Goal: Task Accomplishment & Management: Complete application form

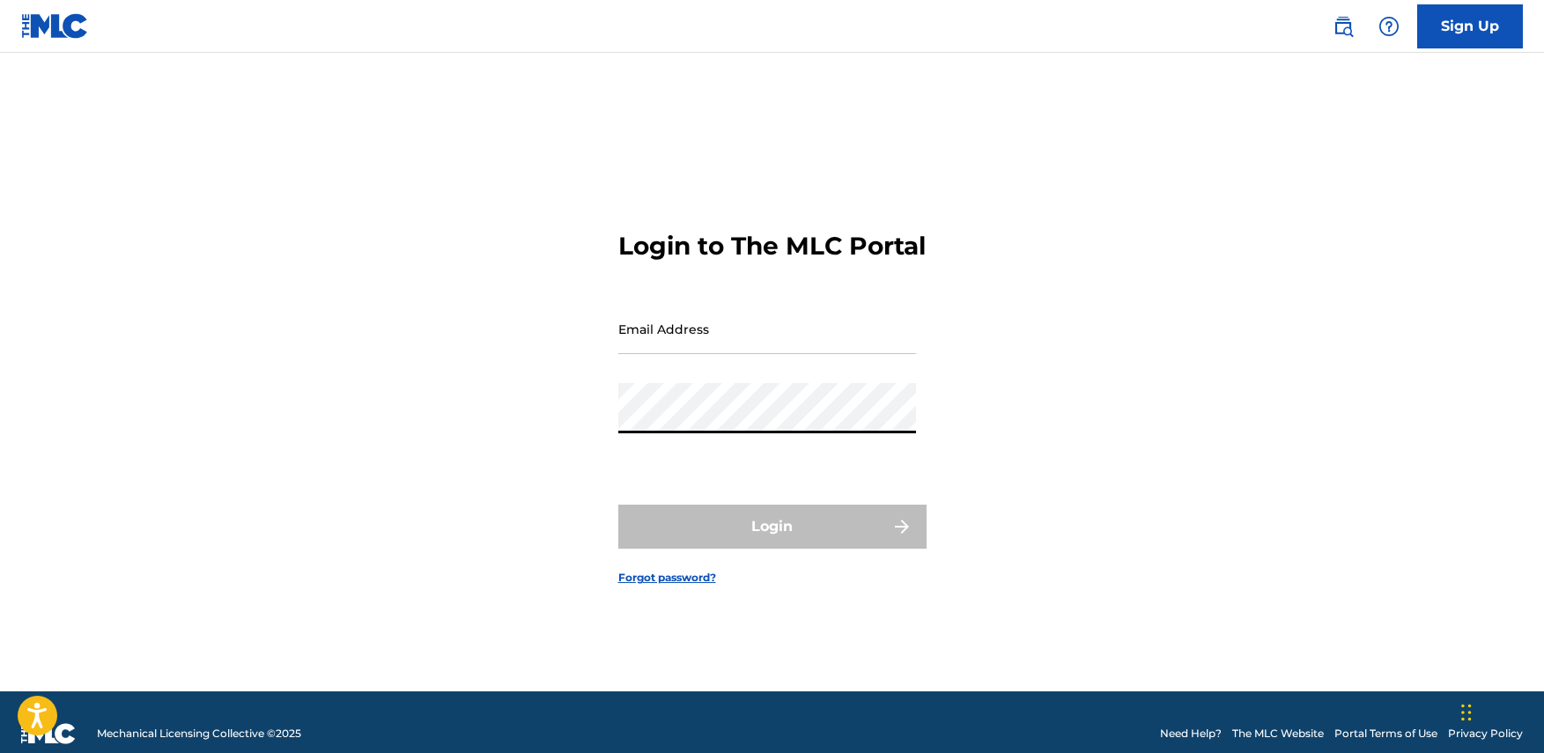
click at [719, 321] on input "Email Address" at bounding box center [767, 329] width 298 height 50
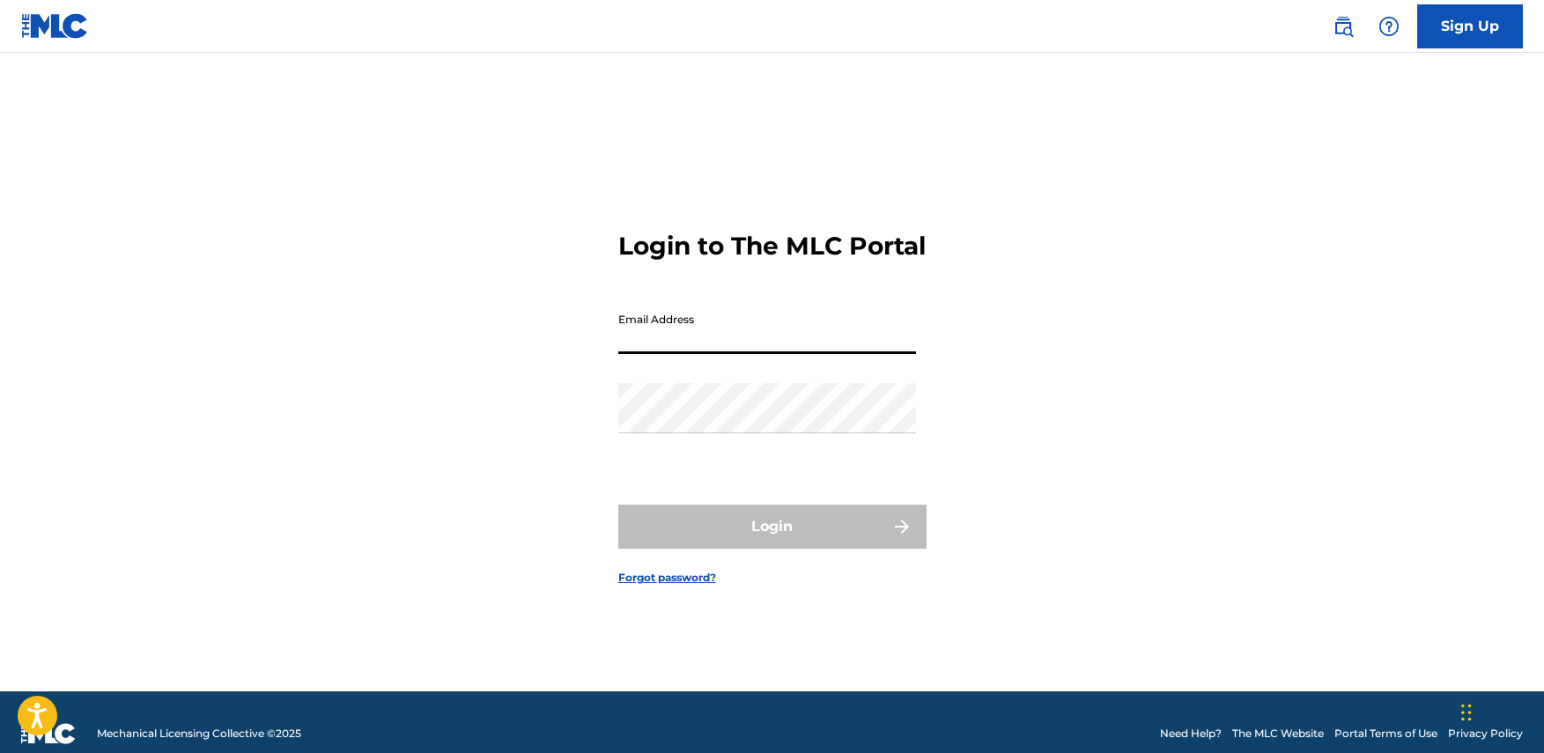
click at [733, 343] on input "Email Address" at bounding box center [767, 329] width 298 height 50
click at [731, 348] on input "Email Address" at bounding box center [767, 329] width 298 height 50
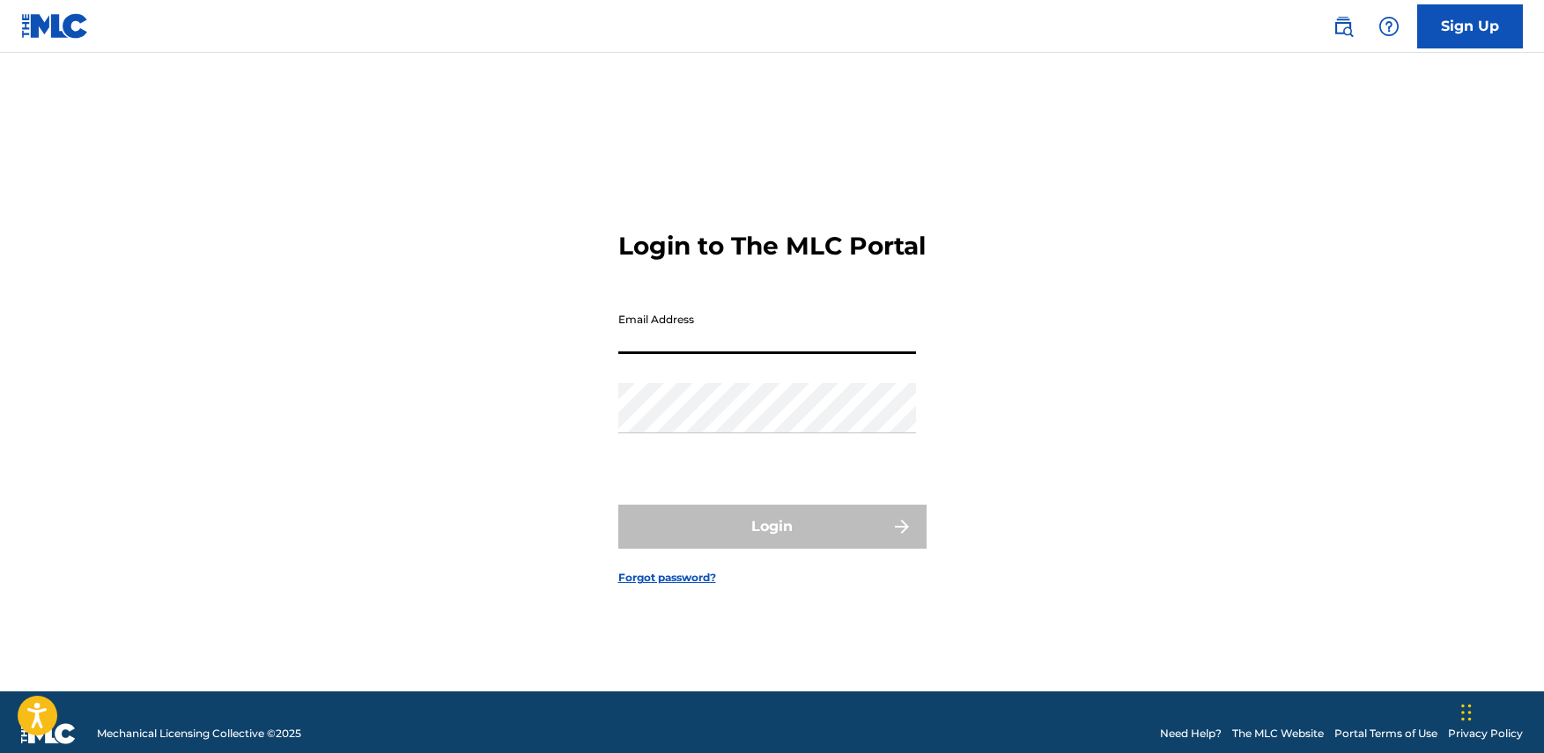
drag, startPoint x: 673, startPoint y: 357, endPoint x: 1077, endPoint y: 314, distance: 406.4
click at [674, 354] on input "Email Address" at bounding box center [767, 329] width 298 height 50
click at [673, 352] on input "Email Address" at bounding box center [767, 329] width 298 height 50
type input "[EMAIL_ADDRESS][DOMAIN_NAME]"
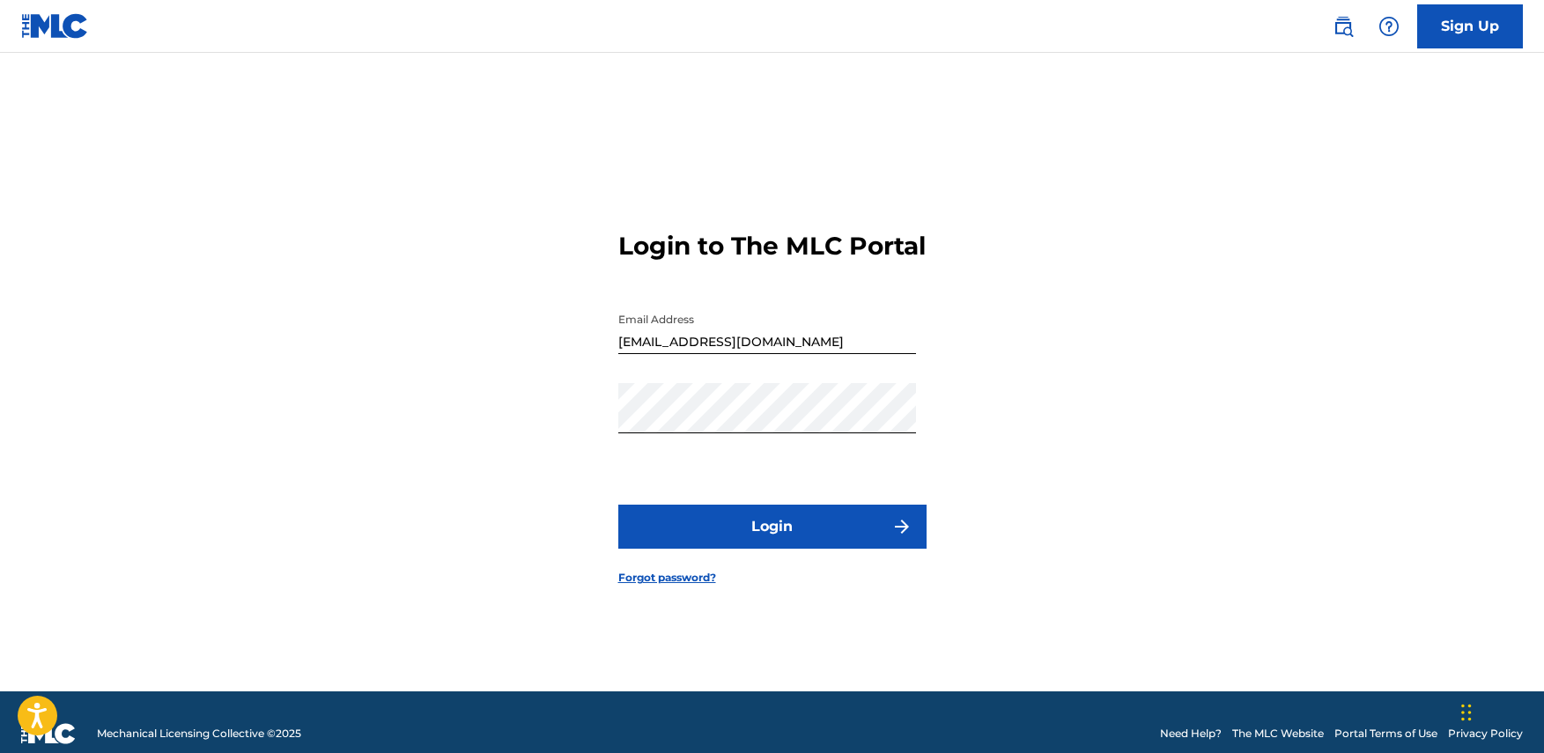
click at [783, 530] on button "Login" at bounding box center [772, 527] width 308 height 44
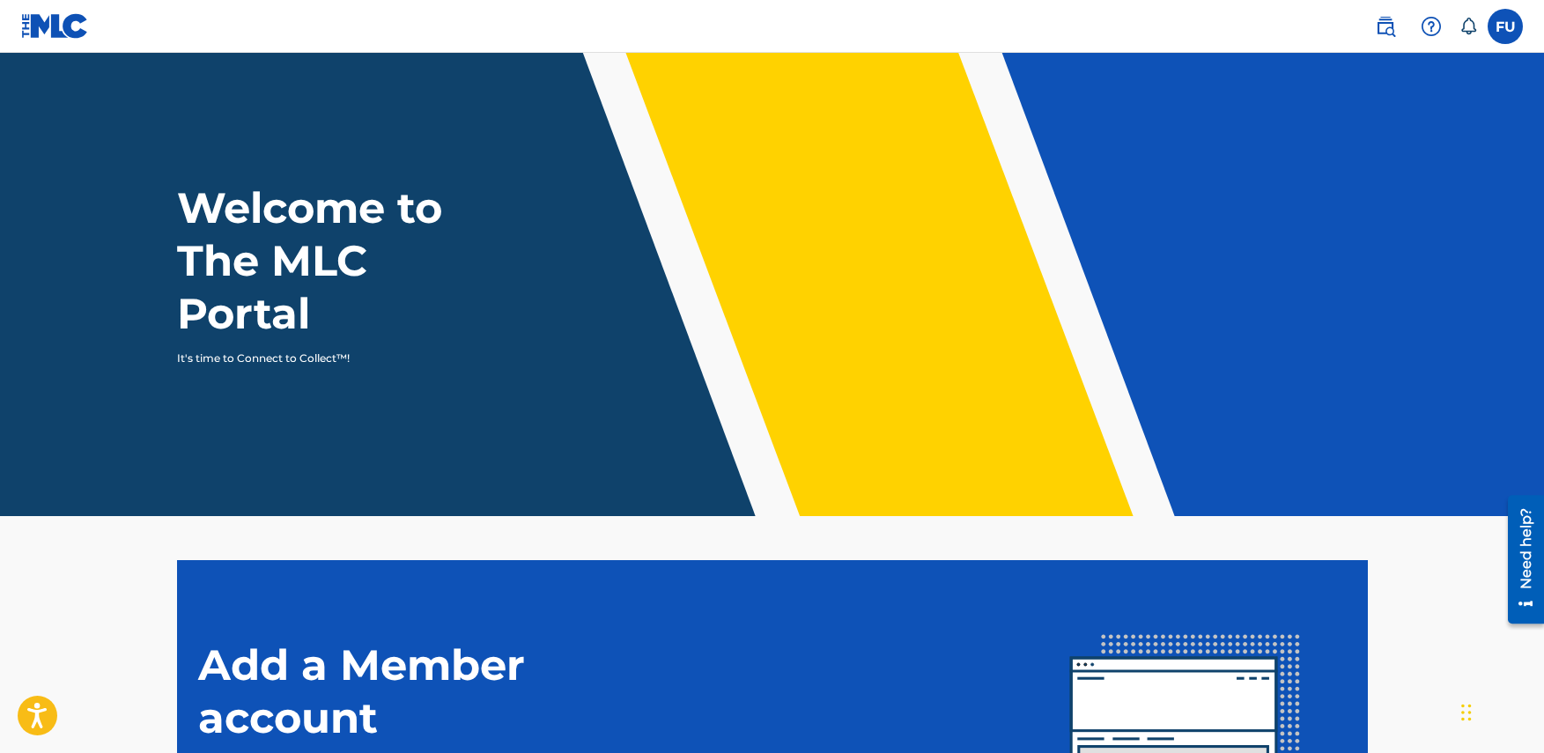
click at [1505, 17] on label at bounding box center [1504, 26] width 35 height 35
click at [1505, 26] on input "[PERSON_NAME] [PERSON_NAME] [EMAIL_ADDRESS][DOMAIN_NAME] Notification Preferenc…" at bounding box center [1505, 26] width 0 height 0
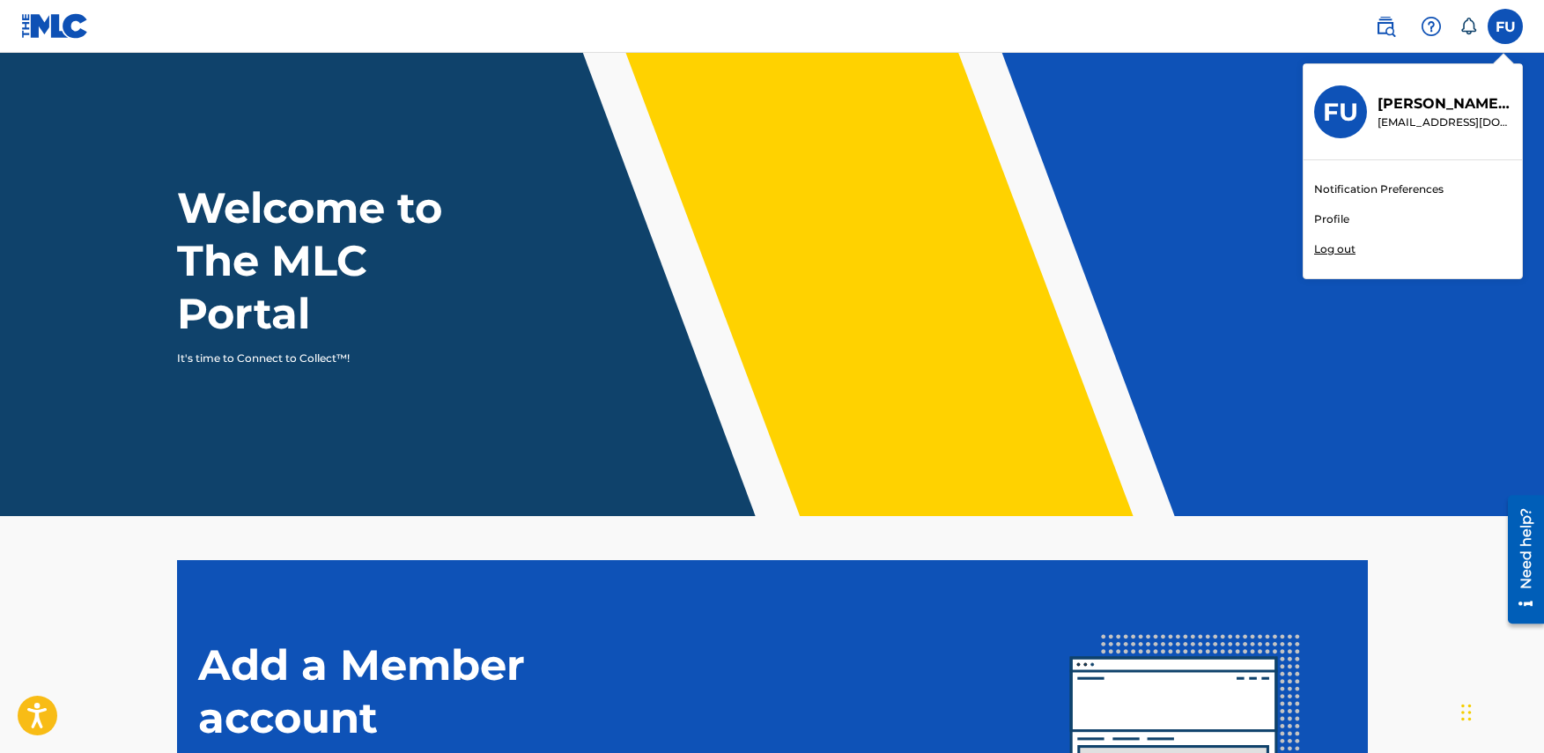
click at [1342, 214] on link "Profile" at bounding box center [1331, 219] width 35 height 16
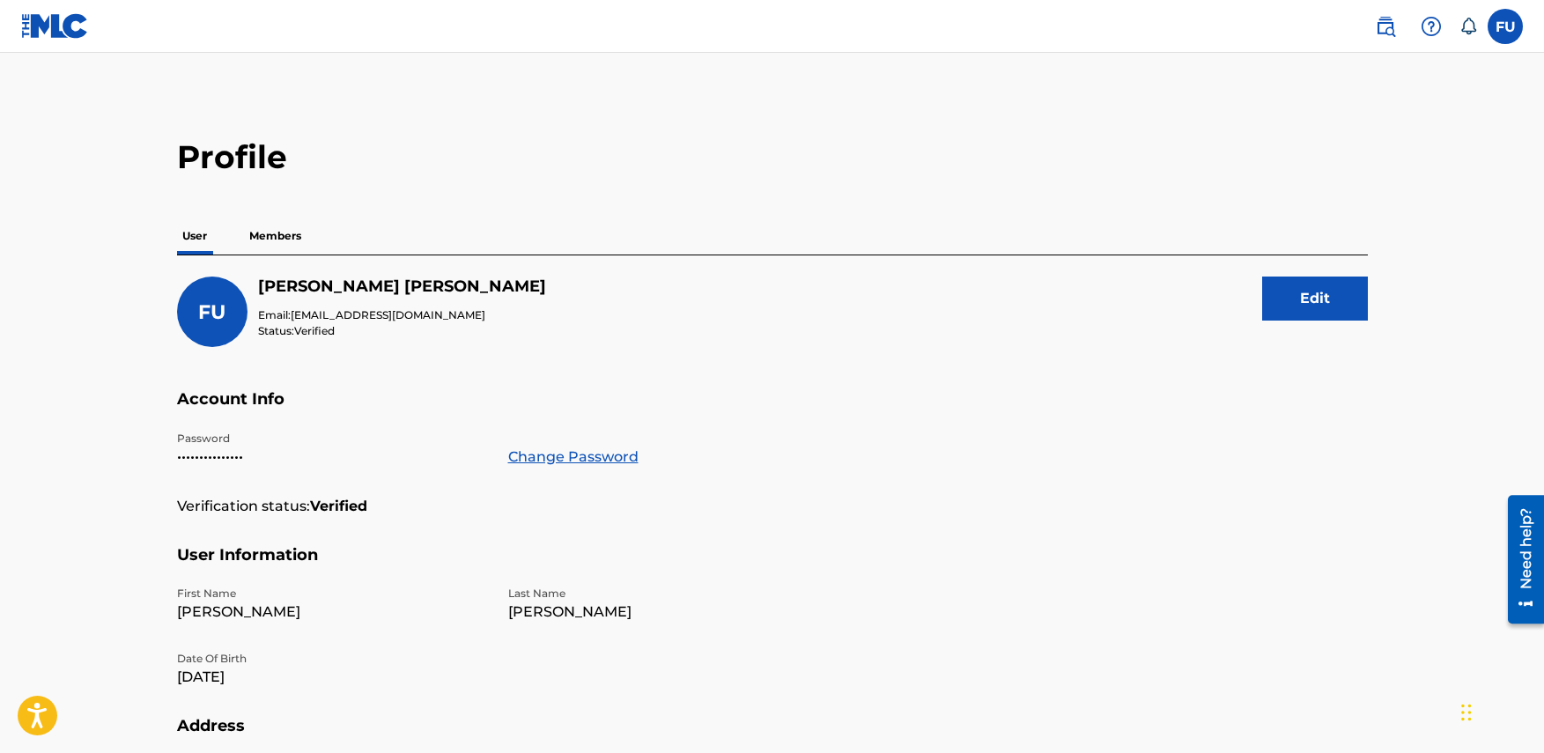
click at [784, 483] on div "Password ••••••••••••••• Change Password" at bounding box center [497, 463] width 641 height 65
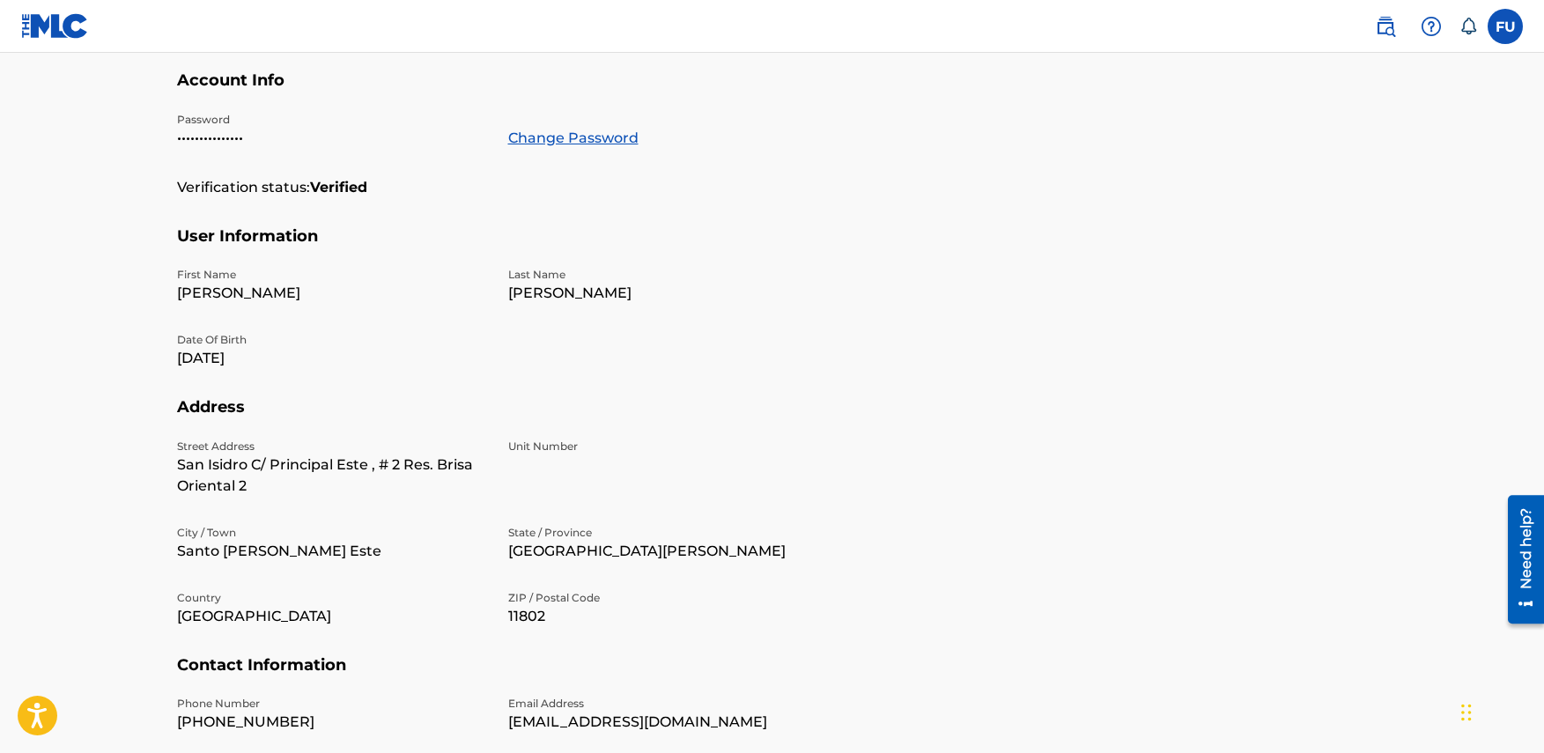
scroll to position [101, 0]
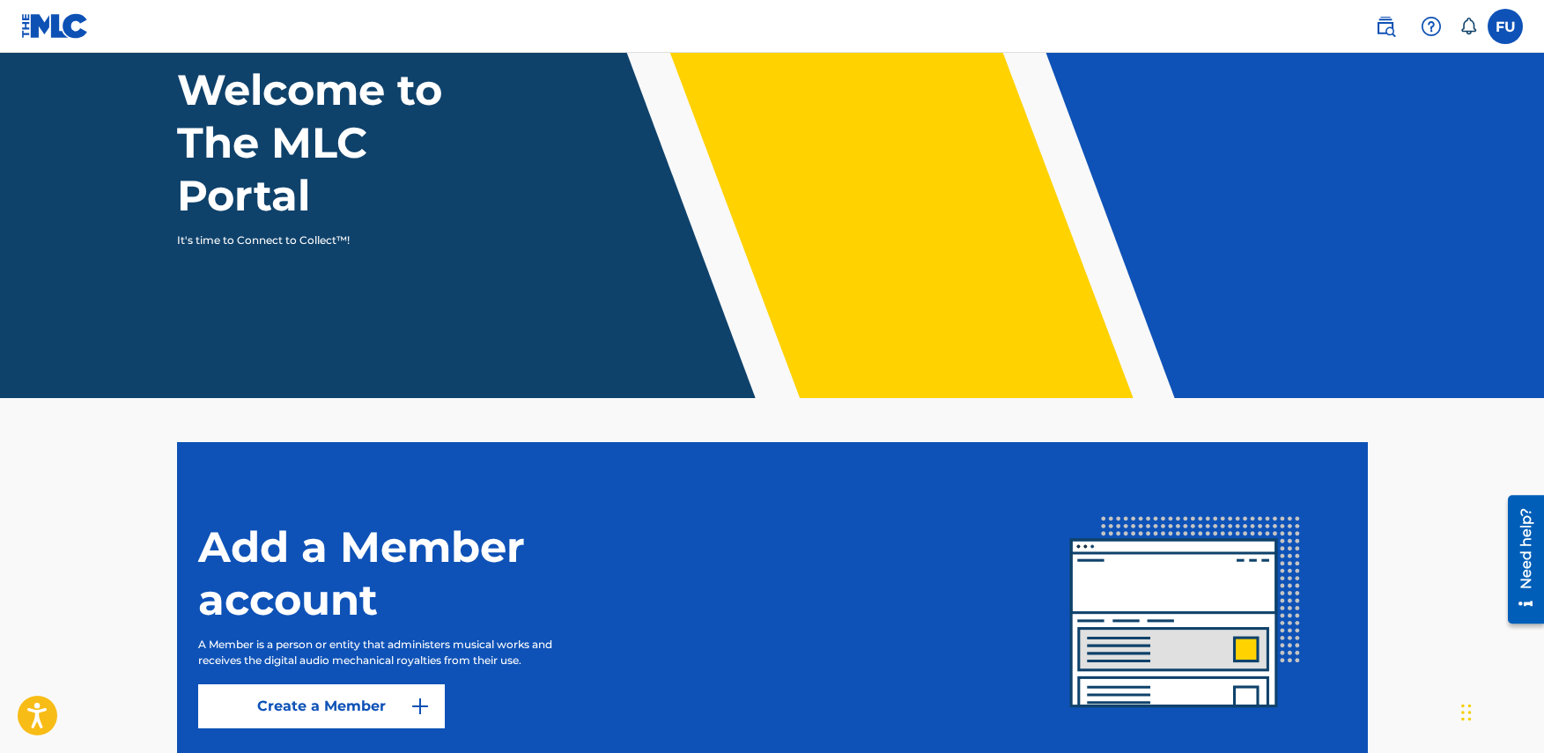
scroll to position [256, 0]
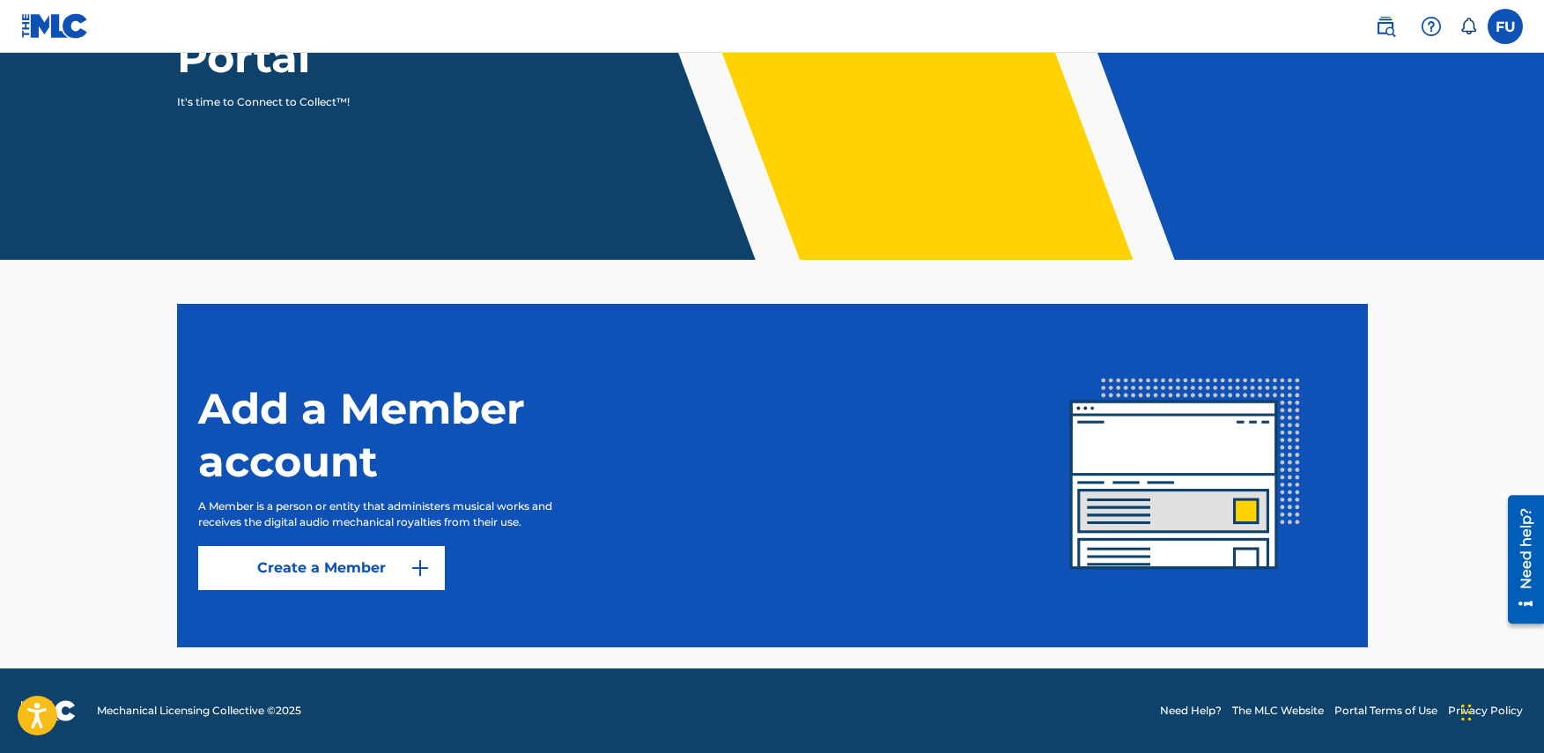
click at [332, 566] on link "Create a Member" at bounding box center [321, 568] width 247 height 44
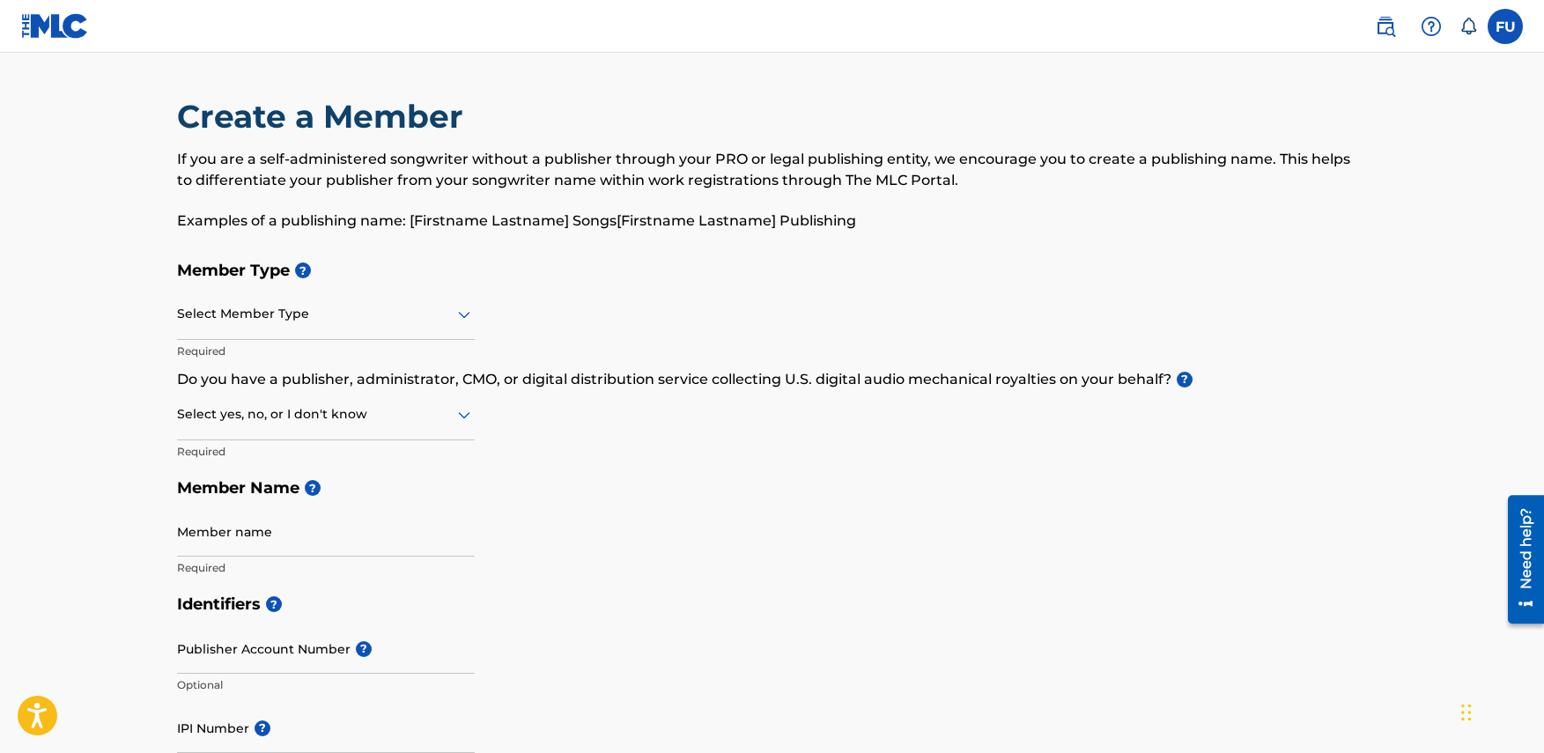
click at [351, 324] on div at bounding box center [326, 314] width 298 height 22
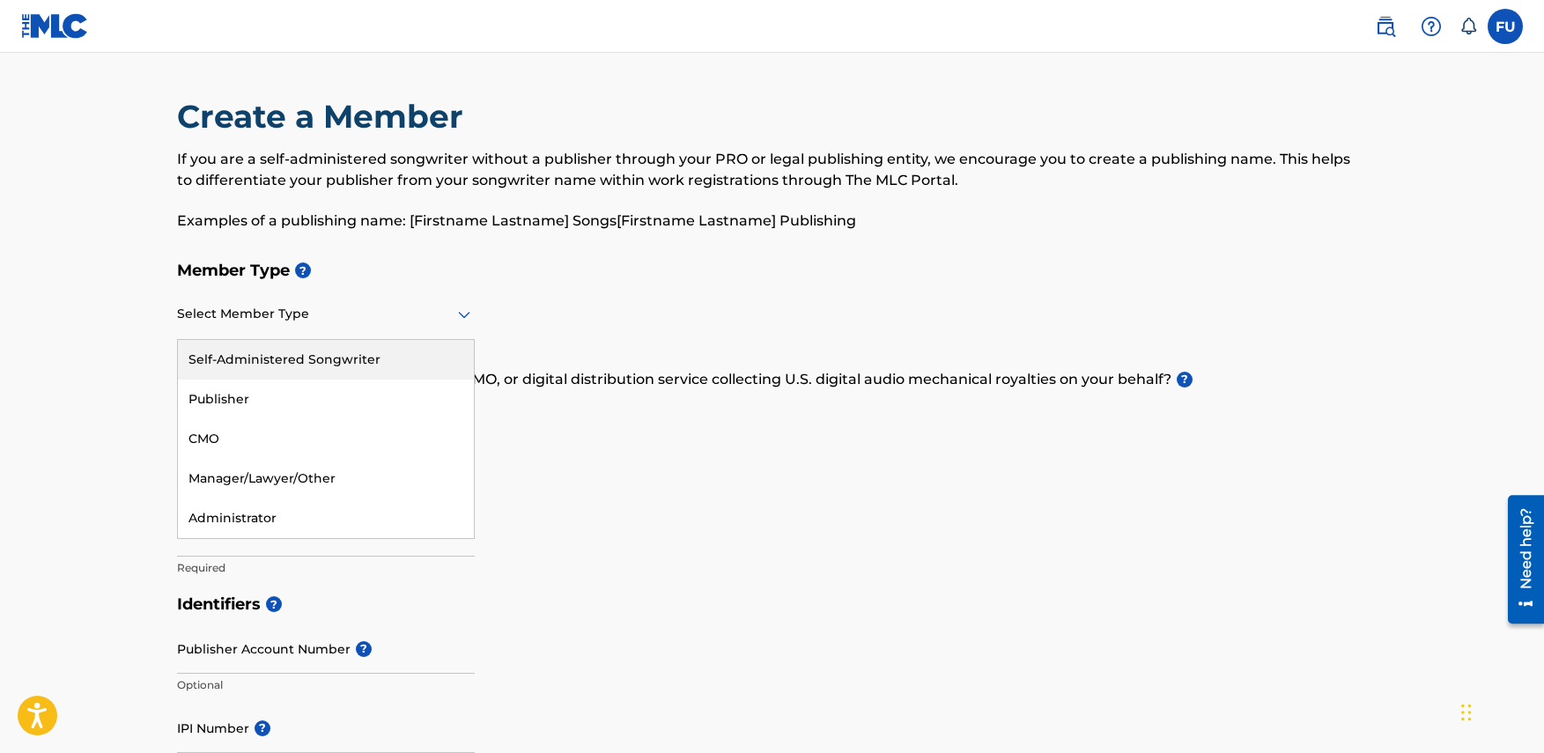
click at [276, 360] on div "Self-Administered Songwriter" at bounding box center [326, 360] width 296 height 40
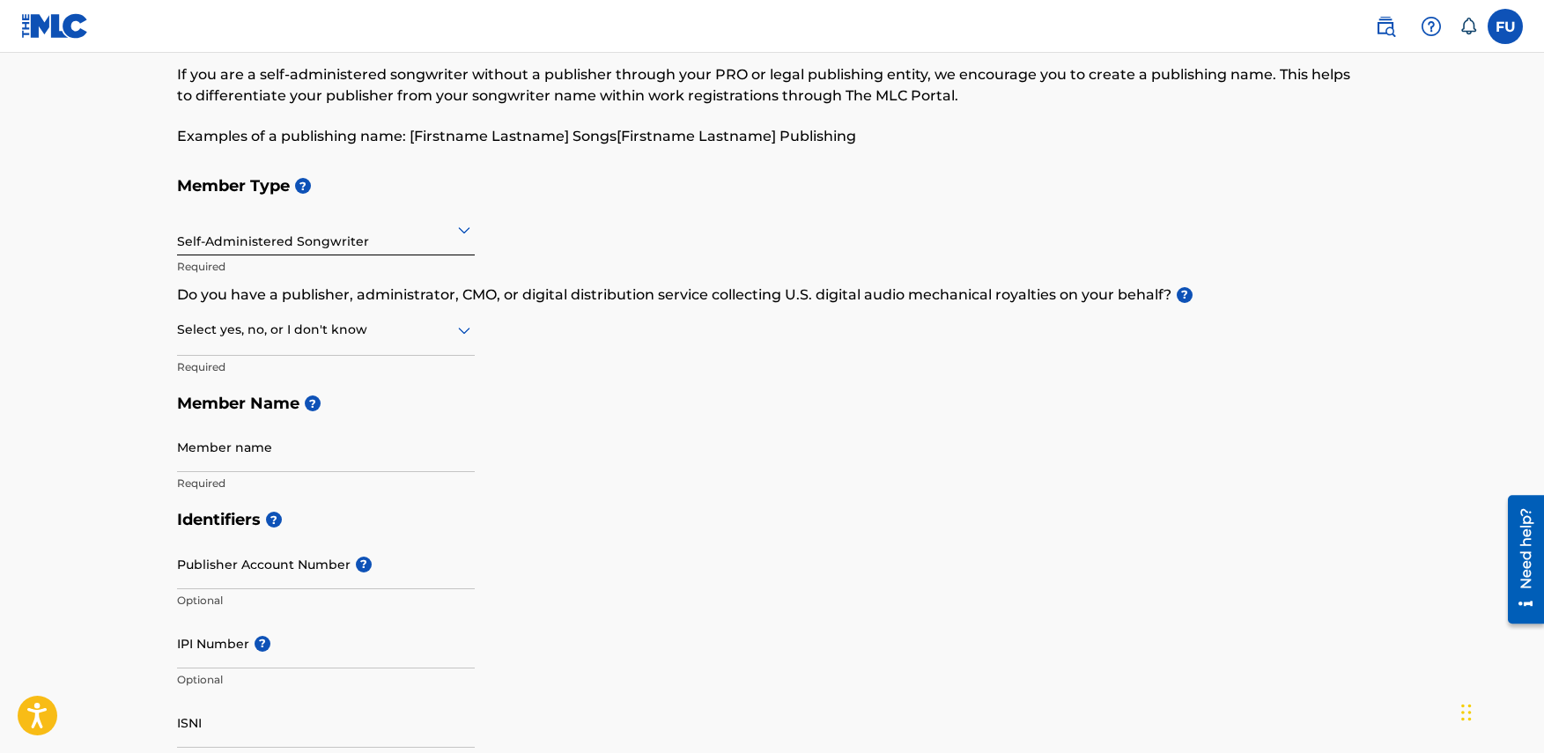
drag, startPoint x: 116, startPoint y: 241, endPoint x: 120, endPoint y: 266, distance: 24.9
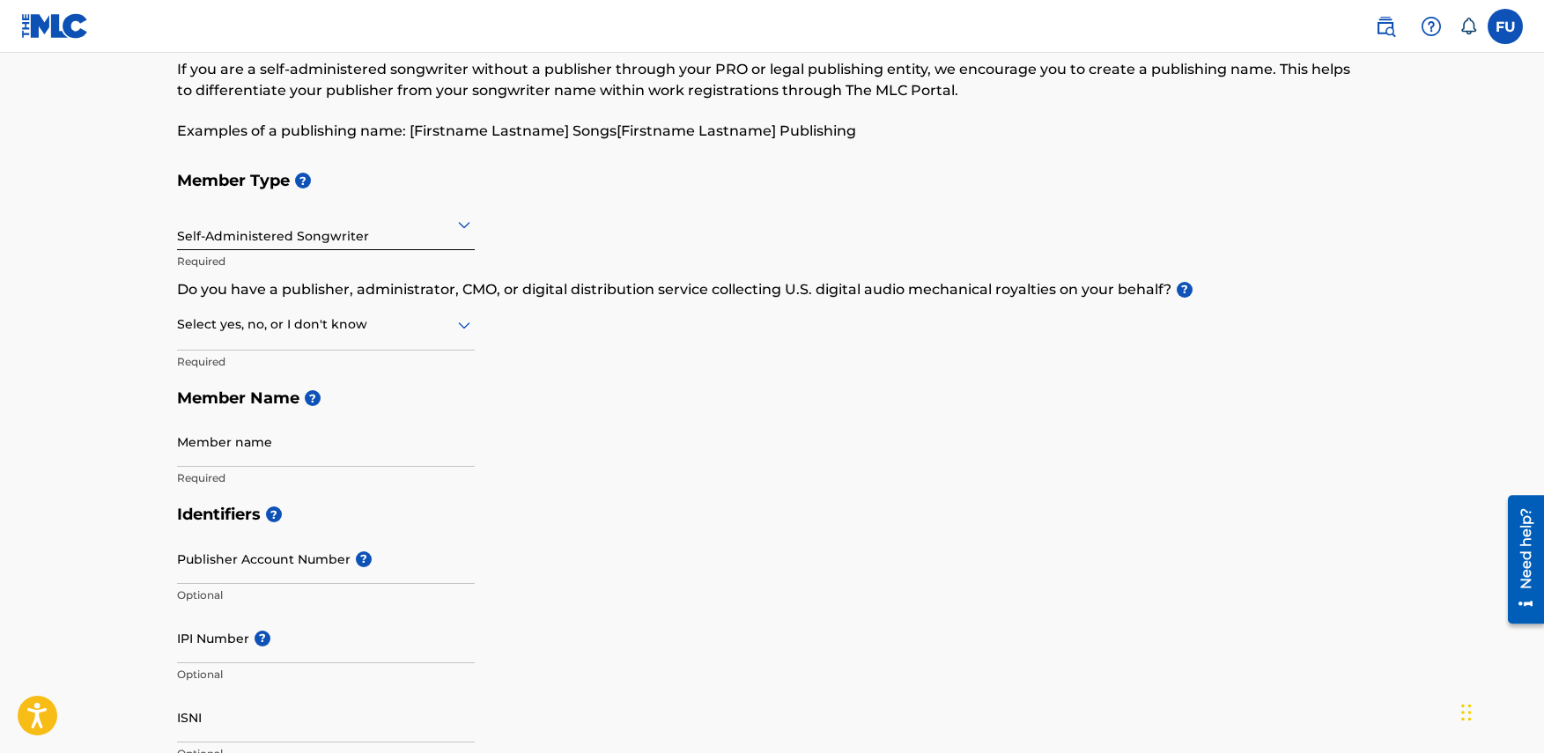
click at [335, 219] on div at bounding box center [326, 224] width 298 height 22
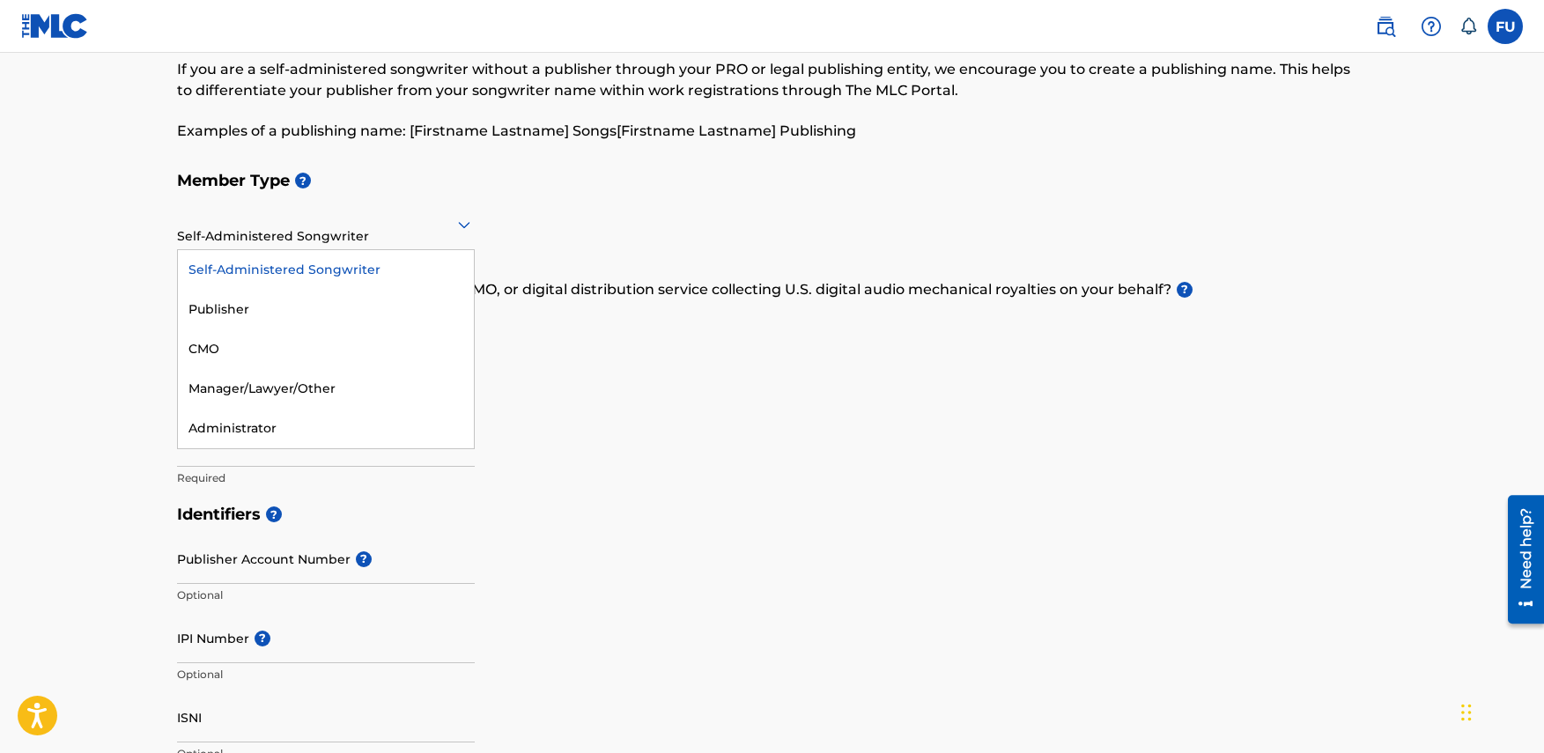
click at [239, 273] on div "Self-Administered Songwriter" at bounding box center [326, 270] width 296 height 40
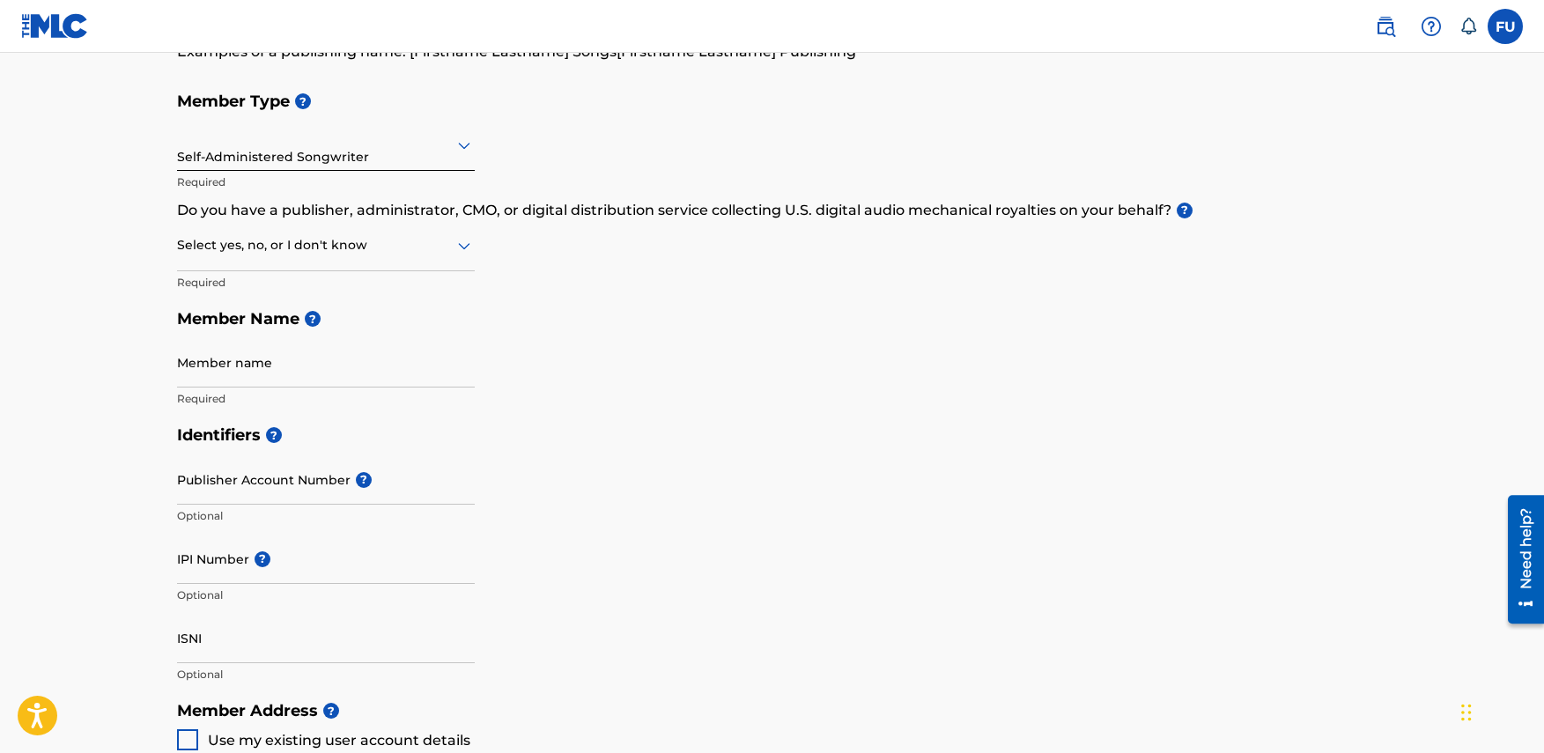
scroll to position [184, 0]
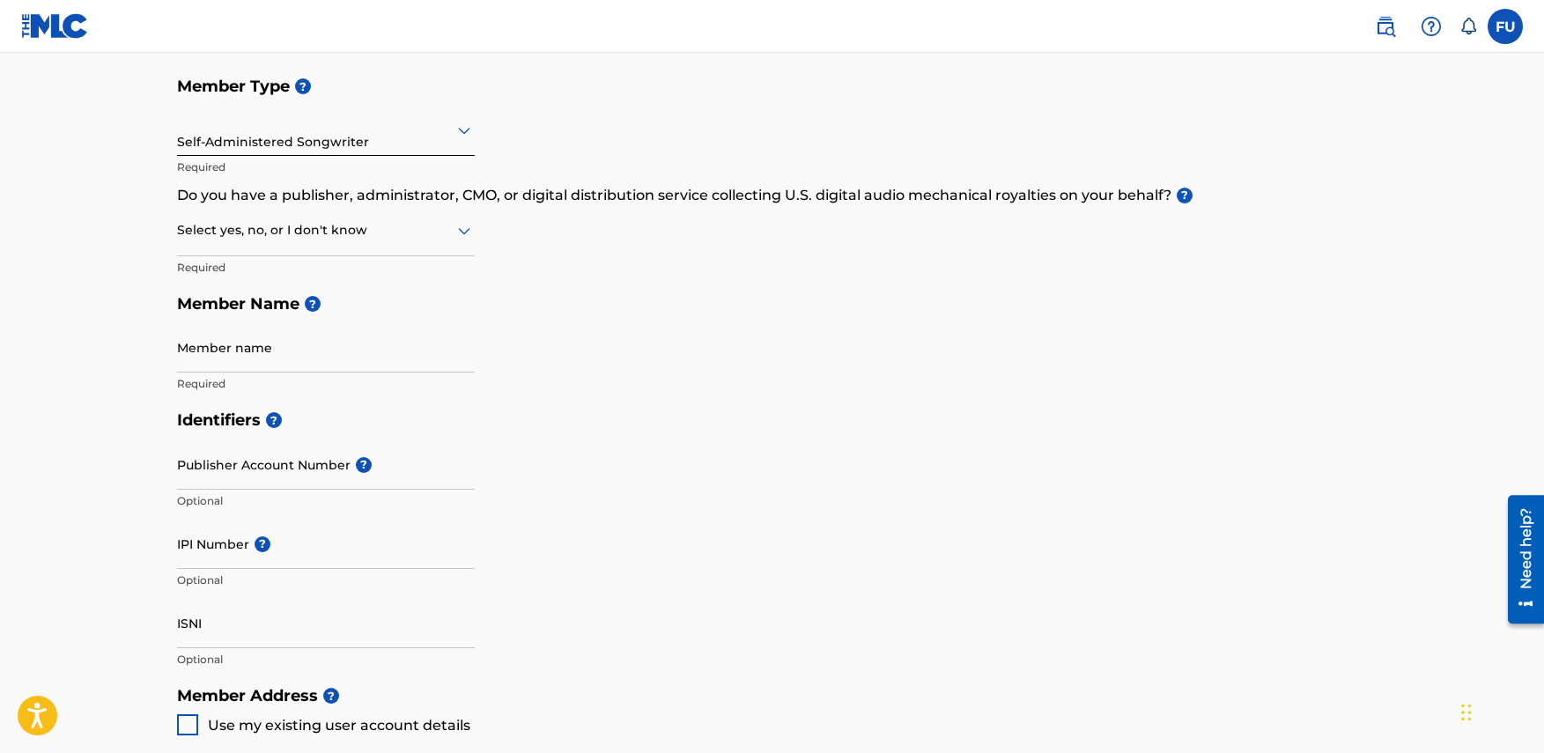
drag, startPoint x: 537, startPoint y: 292, endPoint x: 538, endPoint y: 346, distance: 53.7
click at [328, 234] on div at bounding box center [326, 230] width 298 height 22
click at [290, 310] on div "No" at bounding box center [326, 316] width 296 height 40
click at [291, 350] on input "Member name" at bounding box center [326, 347] width 298 height 50
